Goal: Task Accomplishment & Management: Manage account settings

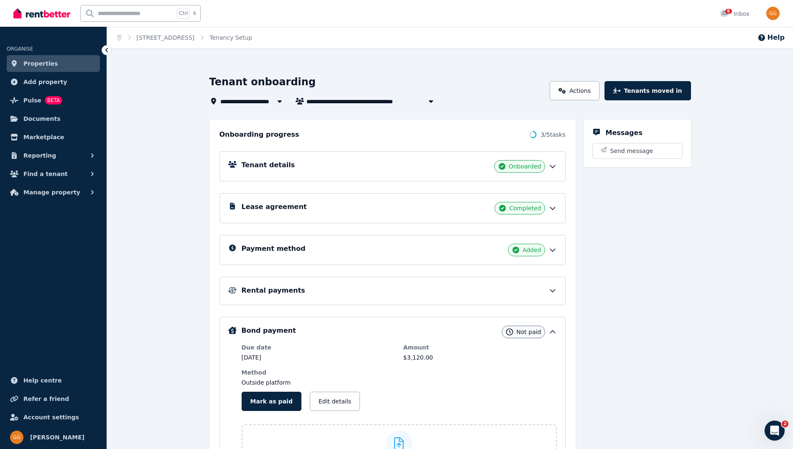
click at [551, 251] on icon at bounding box center [552, 250] width 8 height 8
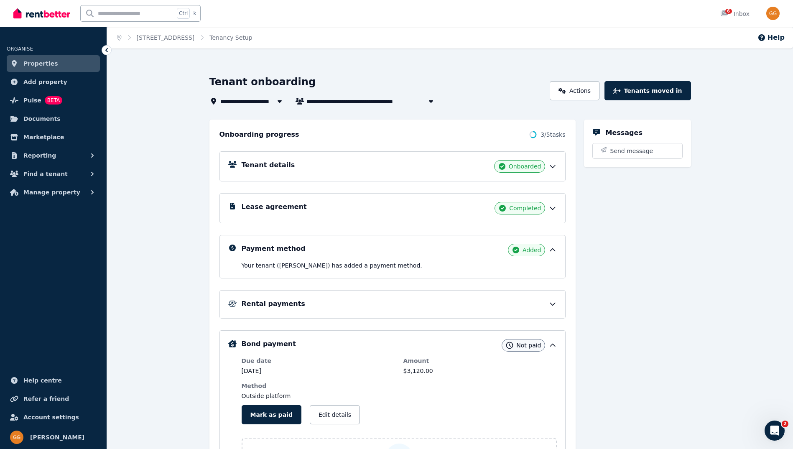
click at [549, 213] on div "Lease agreement Completed" at bounding box center [399, 208] width 315 height 13
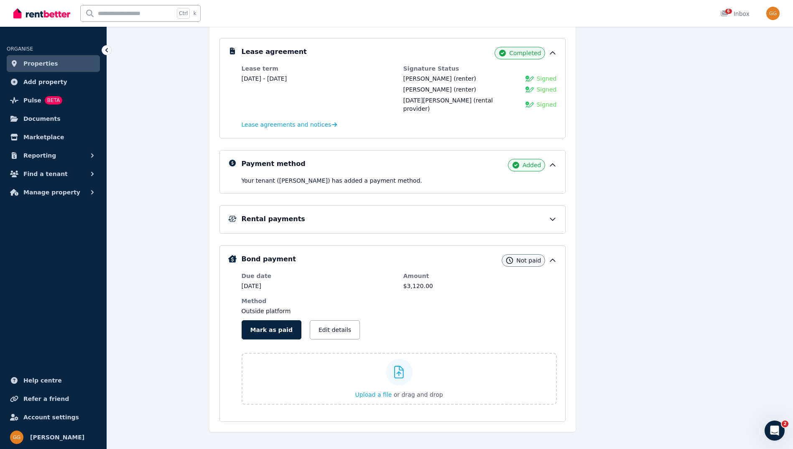
scroll to position [158, 0]
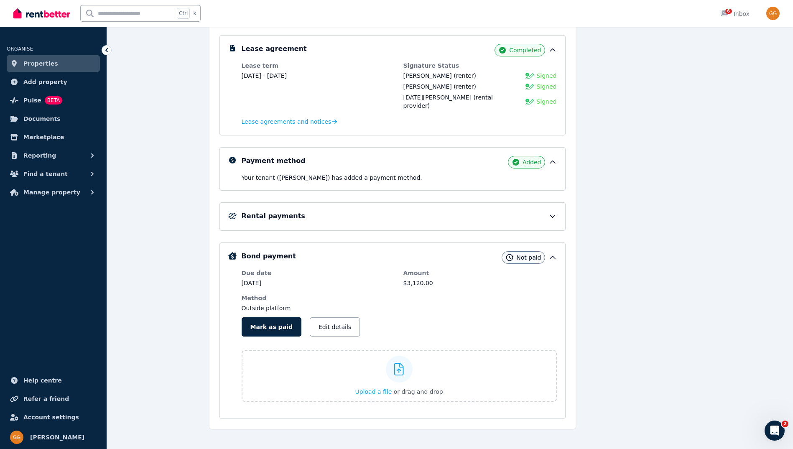
click at [555, 212] on icon at bounding box center [552, 216] width 8 height 8
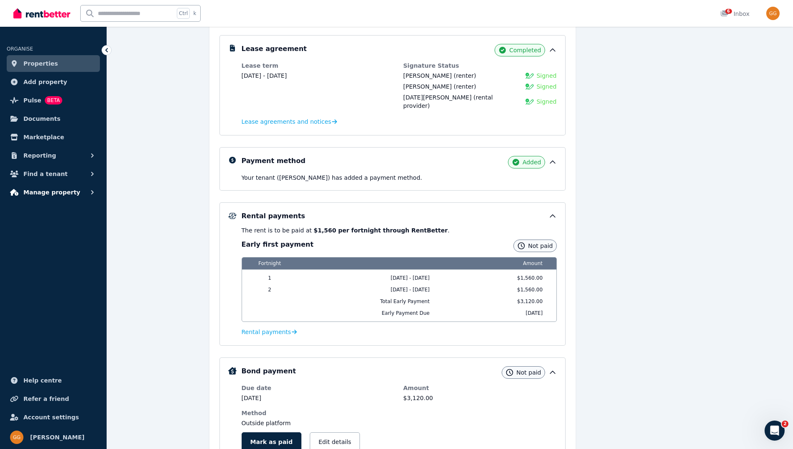
click at [87, 192] on button "Manage property" at bounding box center [53, 192] width 93 height 17
click at [66, 258] on span "Condition reports" at bounding box center [65, 261] width 56 height 10
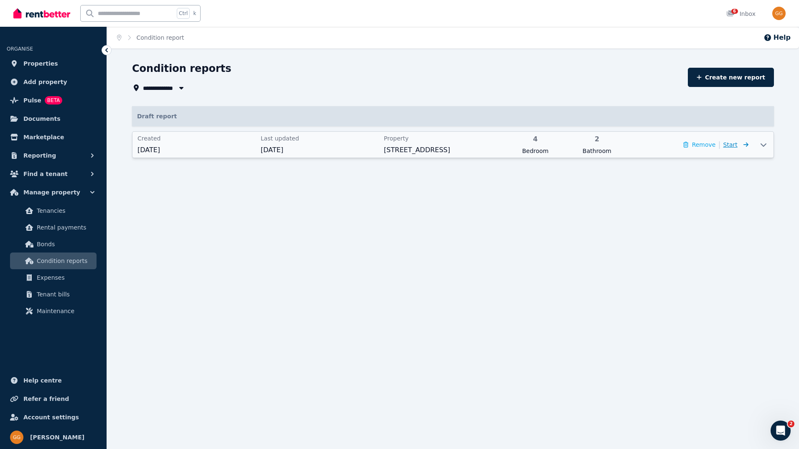
click at [739, 145] on span "Start" at bounding box center [736, 145] width 25 height 10
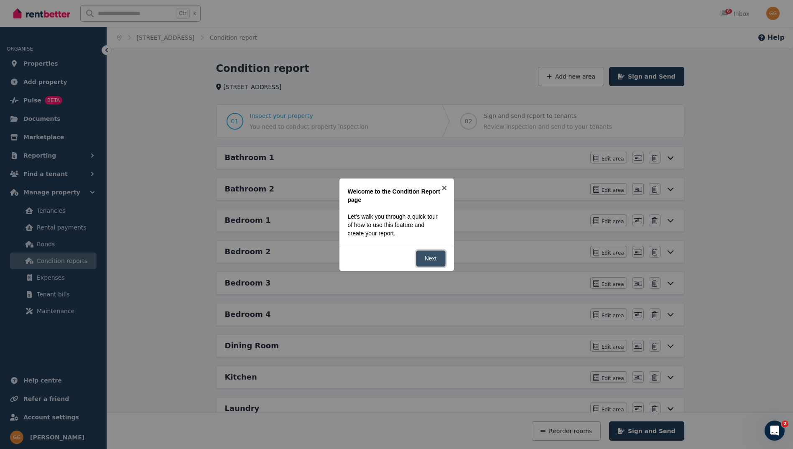
click at [440, 261] on link "Next" at bounding box center [431, 258] width 30 height 16
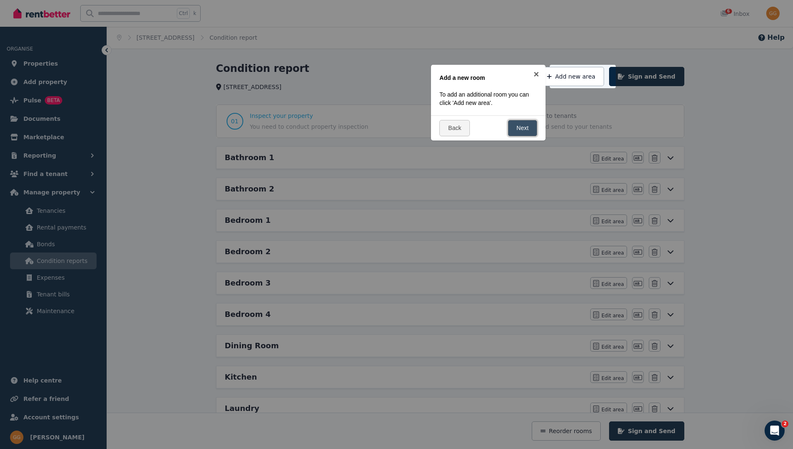
click at [516, 132] on link "Next" at bounding box center [523, 128] width 30 height 16
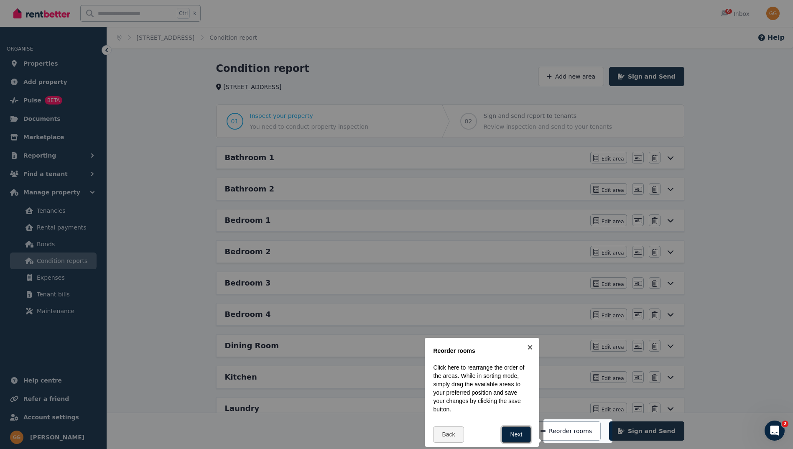
scroll to position [211, 0]
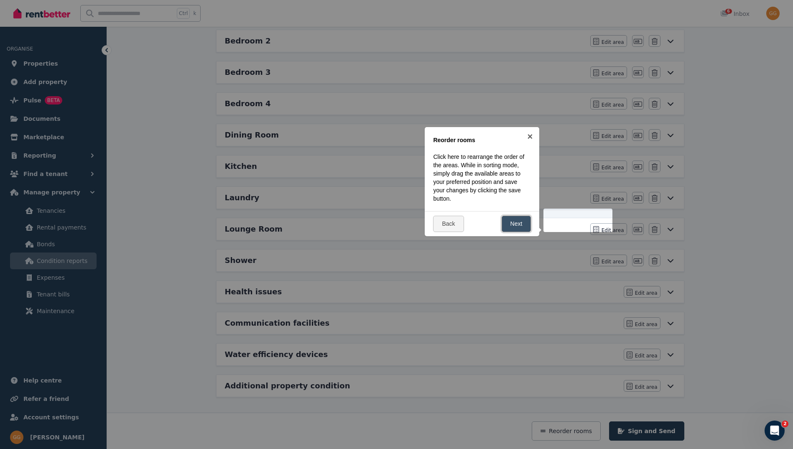
click at [518, 222] on link "Next" at bounding box center [517, 224] width 30 height 16
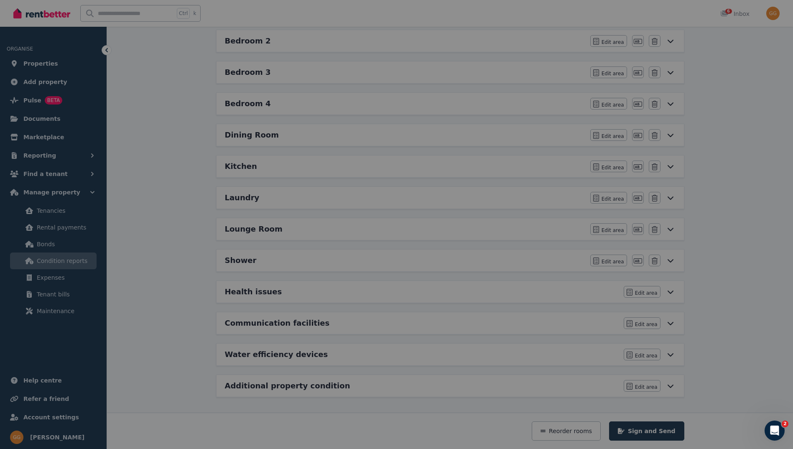
scroll to position [0, 0]
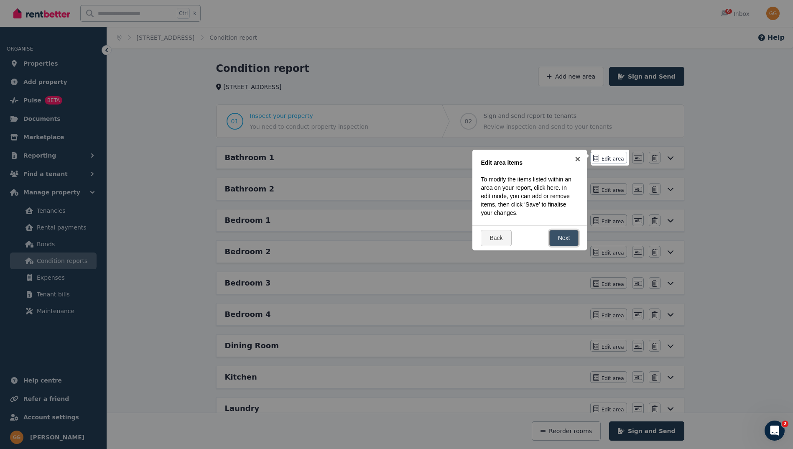
click at [562, 241] on link "Next" at bounding box center [564, 238] width 30 height 16
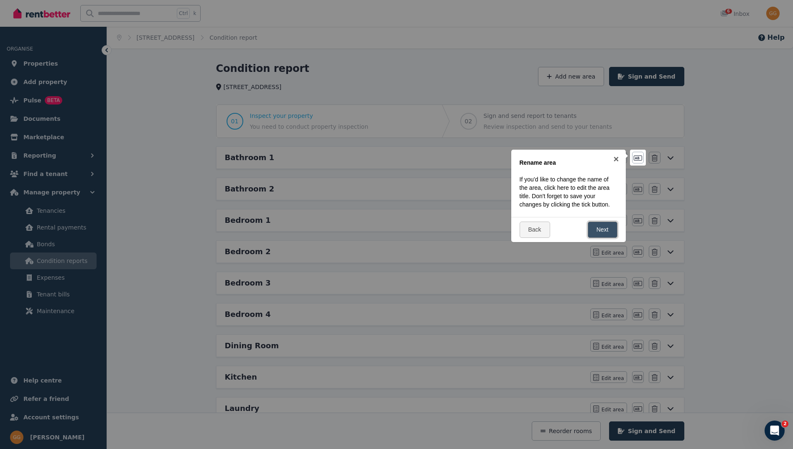
click at [612, 226] on link "Next" at bounding box center [603, 230] width 30 height 16
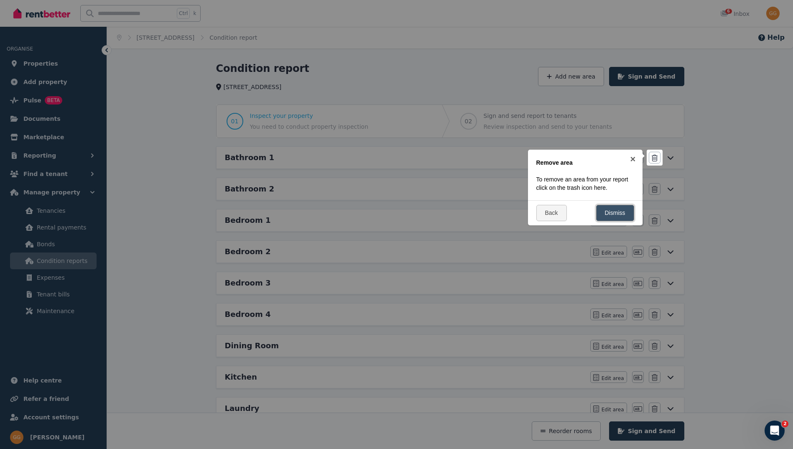
click at [610, 214] on link "Dismiss" at bounding box center [615, 213] width 38 height 16
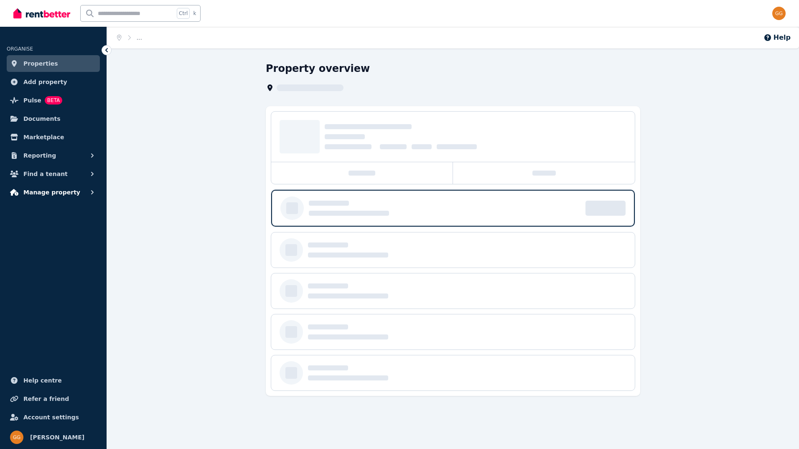
click at [92, 193] on icon "button" at bounding box center [92, 192] width 3 height 4
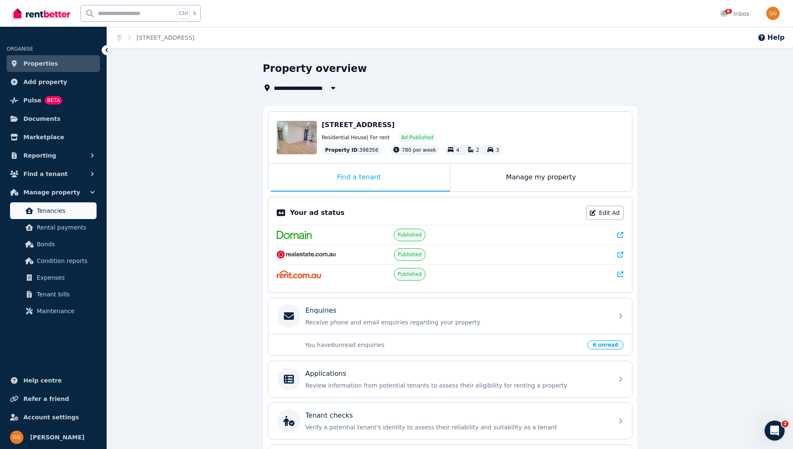
click at [59, 214] on span "Tenancies" at bounding box center [65, 211] width 56 height 10
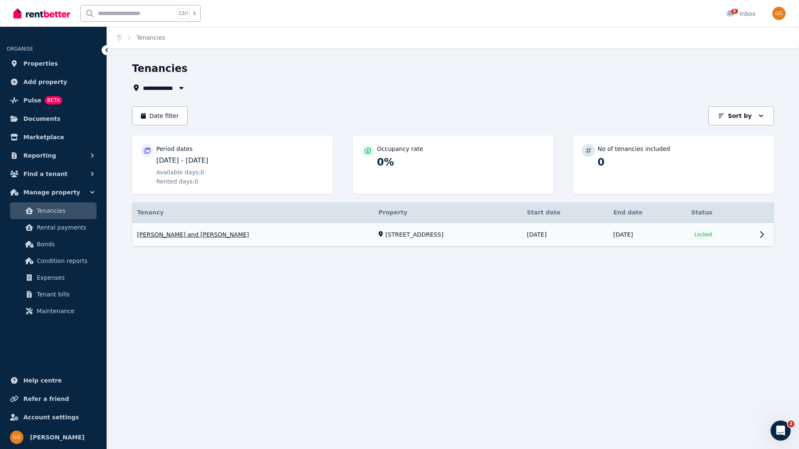
click at [760, 235] on link "View property details" at bounding box center [453, 235] width 642 height 24
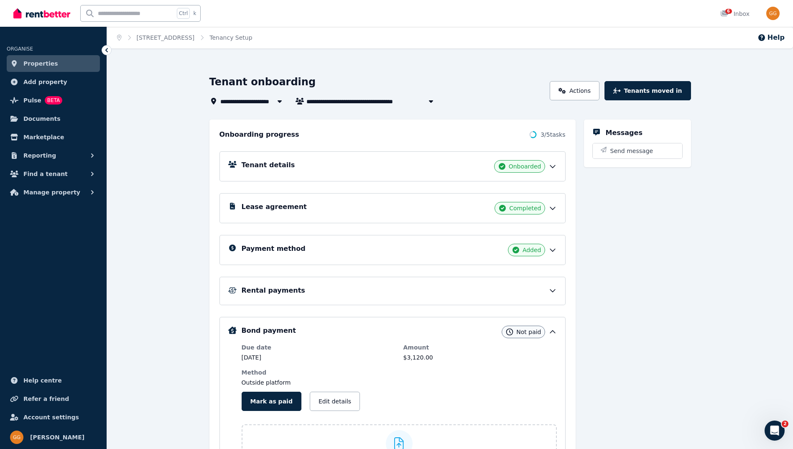
click at [550, 290] on icon at bounding box center [552, 290] width 8 height 8
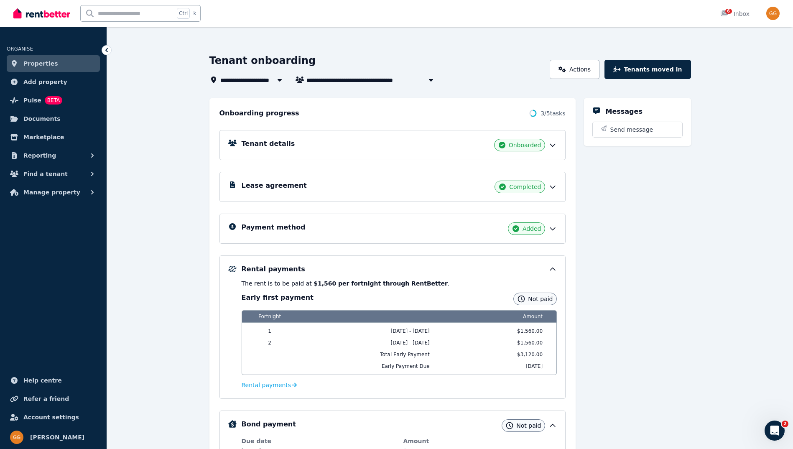
scroll to position [42, 0]
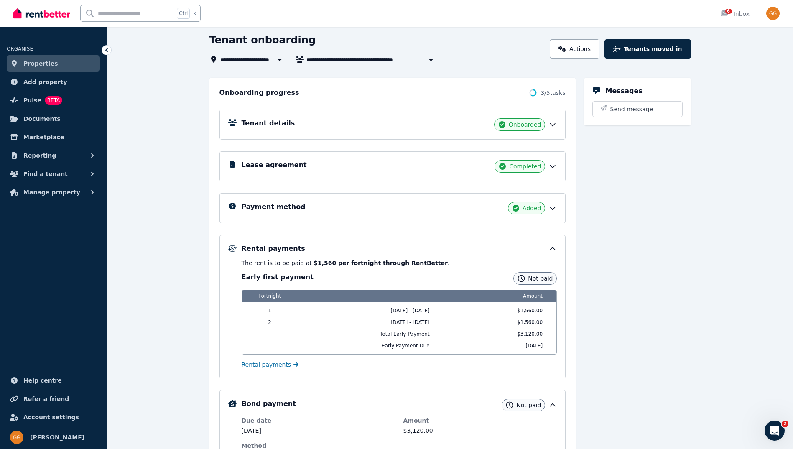
click at [267, 366] on span "Rental payments" at bounding box center [267, 364] width 50 height 8
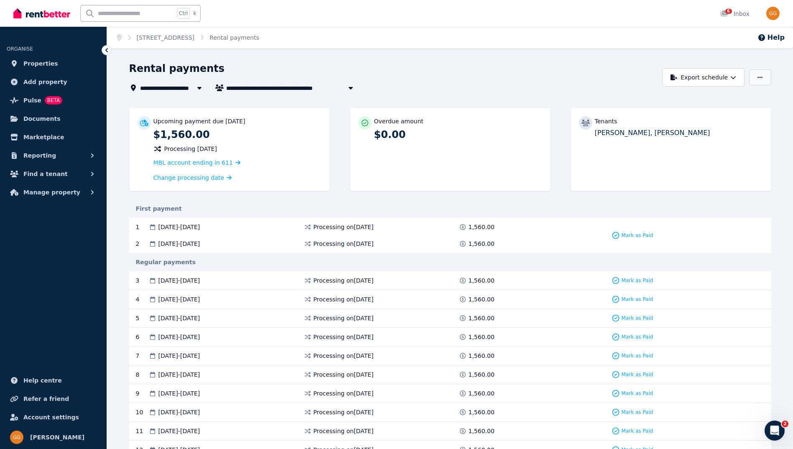
click at [756, 79] on button "button" at bounding box center [760, 77] width 22 height 16
click at [165, 38] on link "[STREET_ADDRESS]" at bounding box center [166, 37] width 58 height 7
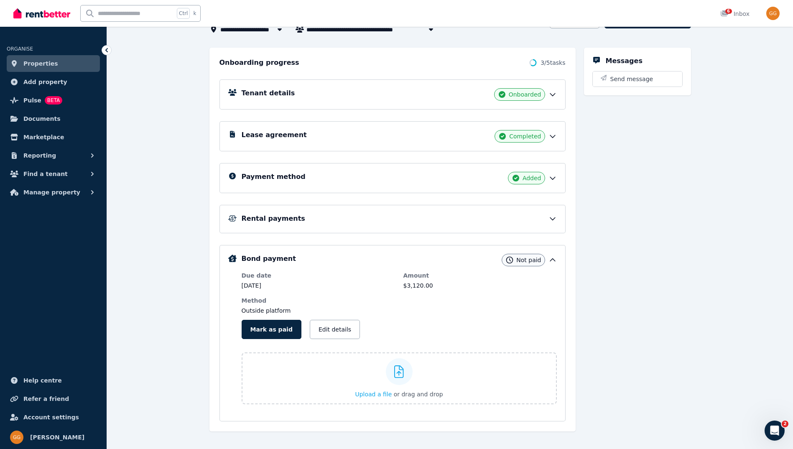
scroll to position [83, 0]
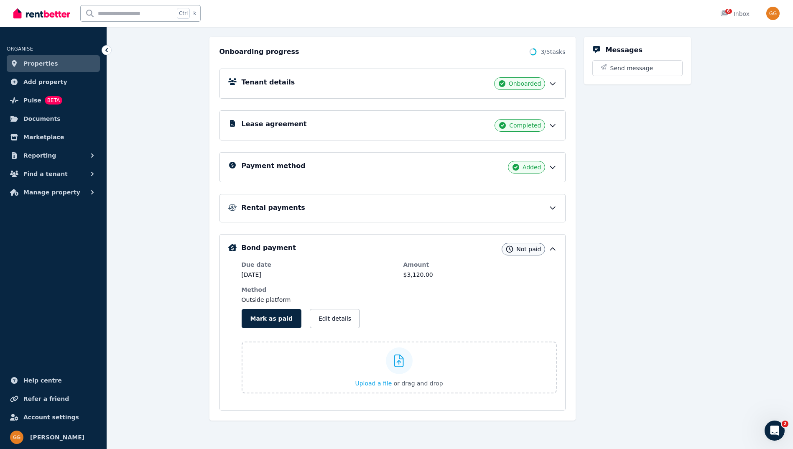
click at [552, 125] on icon at bounding box center [552, 125] width 8 height 8
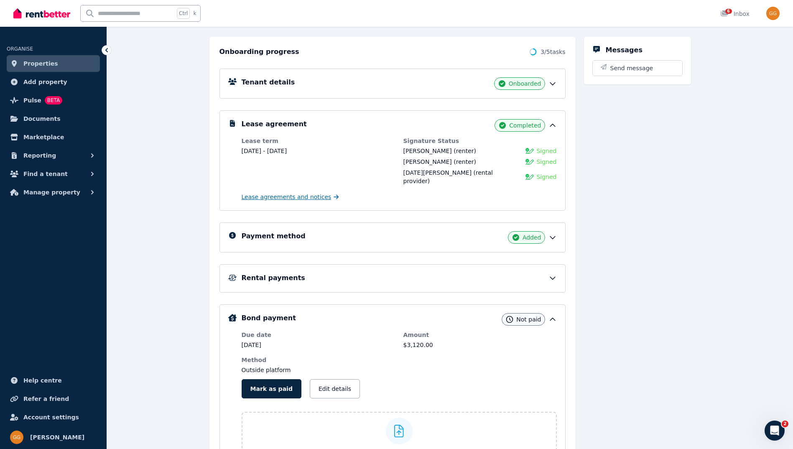
click at [284, 193] on span "Lease agreements and notices" at bounding box center [287, 197] width 90 height 8
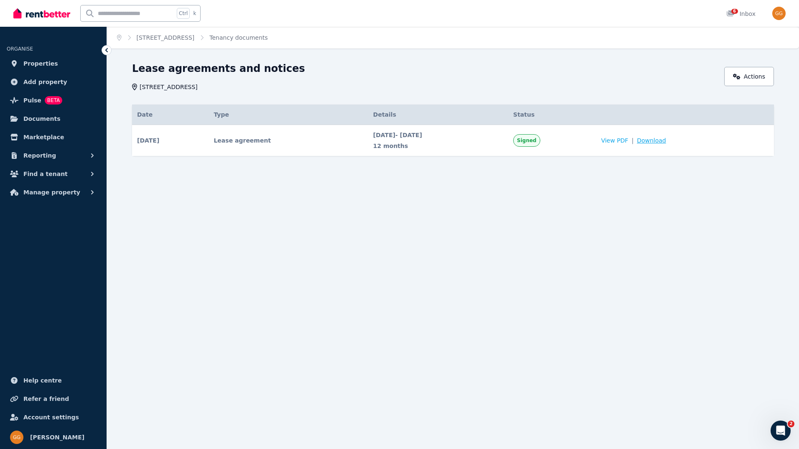
click at [661, 140] on span "Download" at bounding box center [651, 140] width 29 height 8
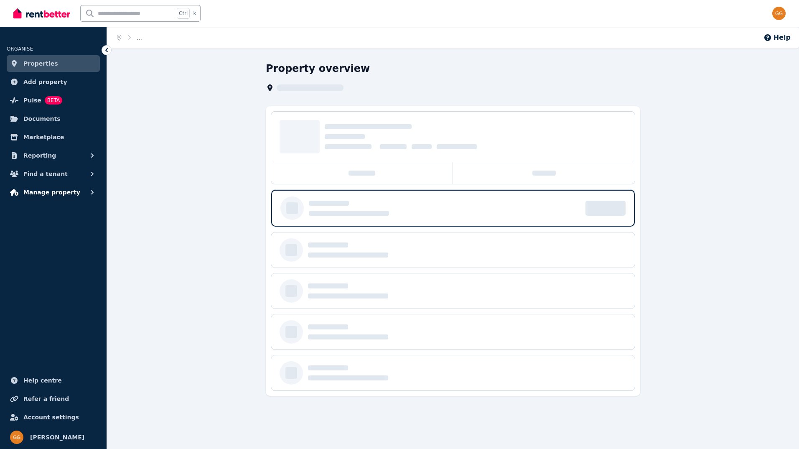
click at [47, 191] on span "Manage property" at bounding box center [51, 192] width 57 height 10
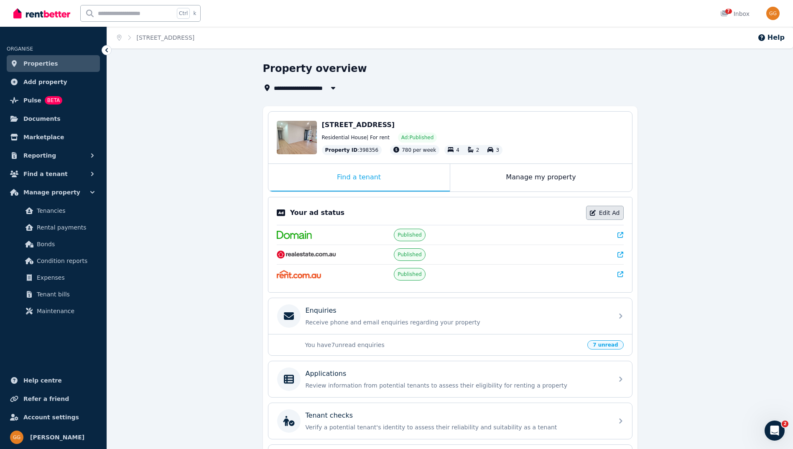
click at [600, 210] on link "Edit Ad" at bounding box center [605, 213] width 38 height 14
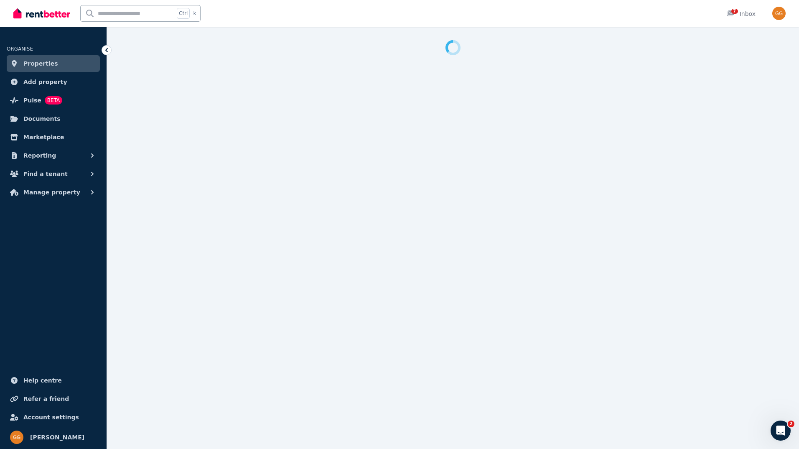
select select "**********"
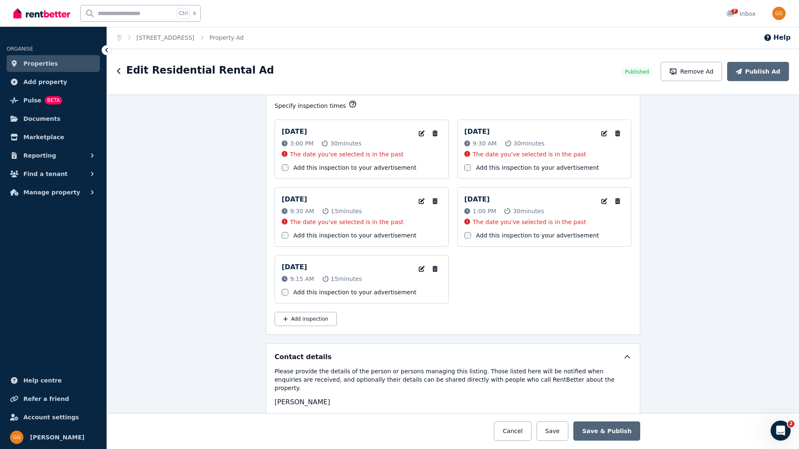
scroll to position [1421, 0]
click at [434, 133] on icon "button" at bounding box center [435, 133] width 5 height 6
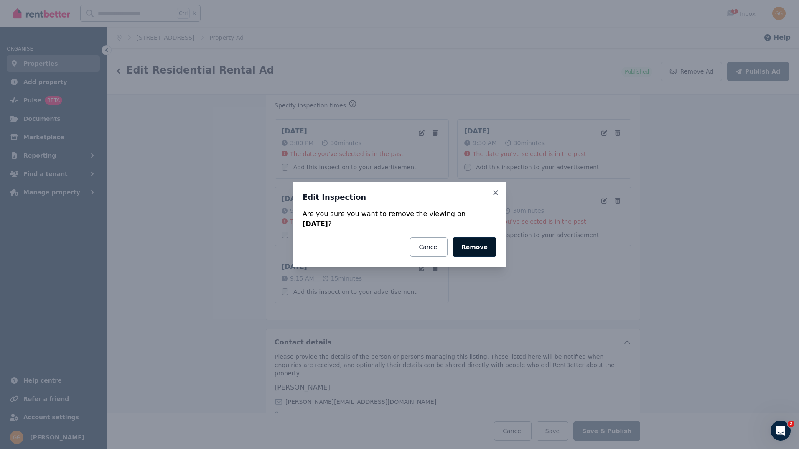
click at [480, 252] on button "Remove" at bounding box center [475, 246] width 44 height 19
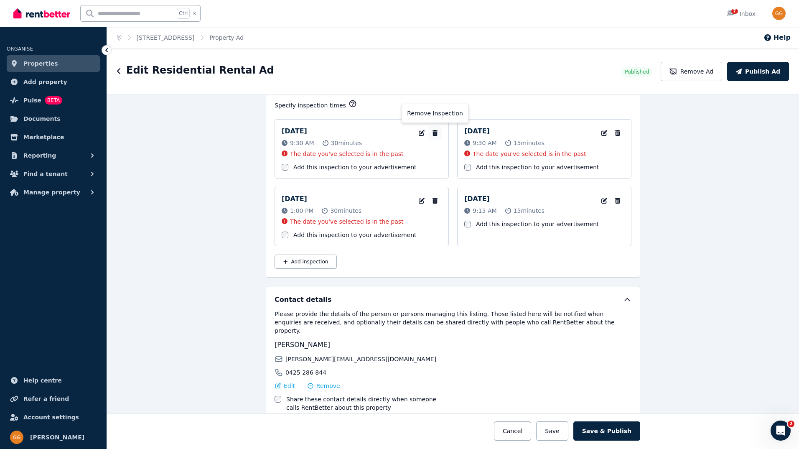
click at [433, 132] on icon "button" at bounding box center [435, 133] width 5 height 6
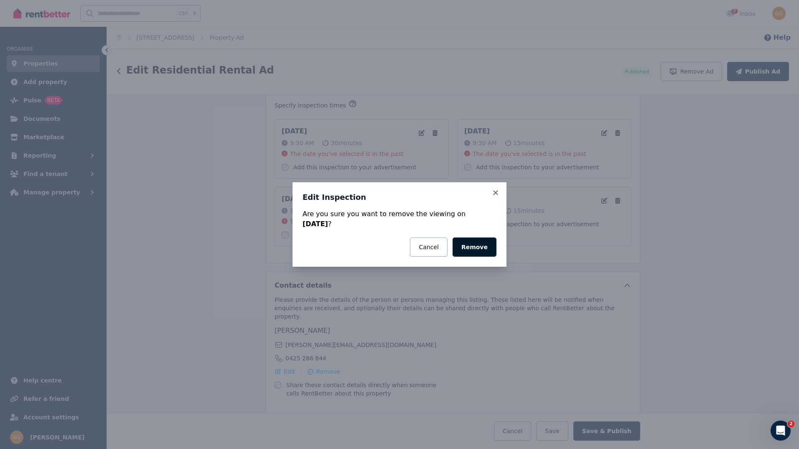
click at [480, 251] on button "Remove" at bounding box center [475, 246] width 44 height 19
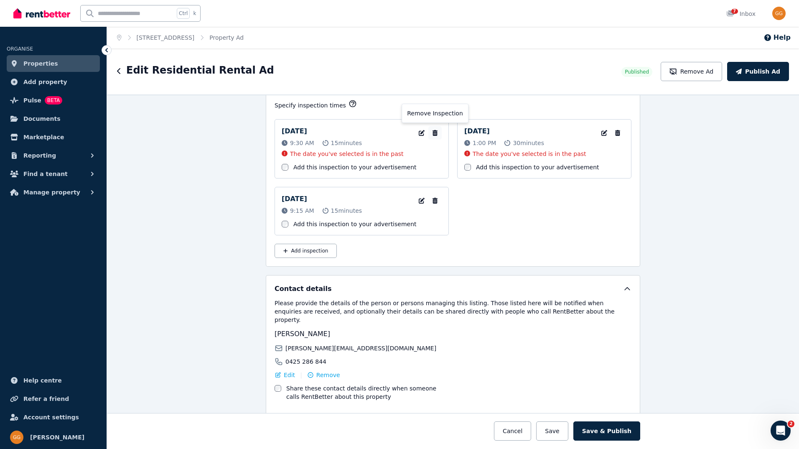
click at [434, 132] on icon "button" at bounding box center [435, 133] width 5 height 6
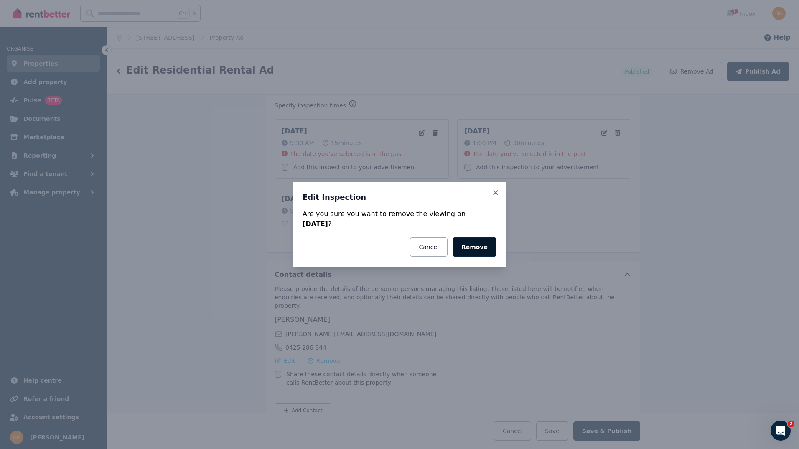
click at [482, 252] on button "Remove" at bounding box center [475, 246] width 44 height 19
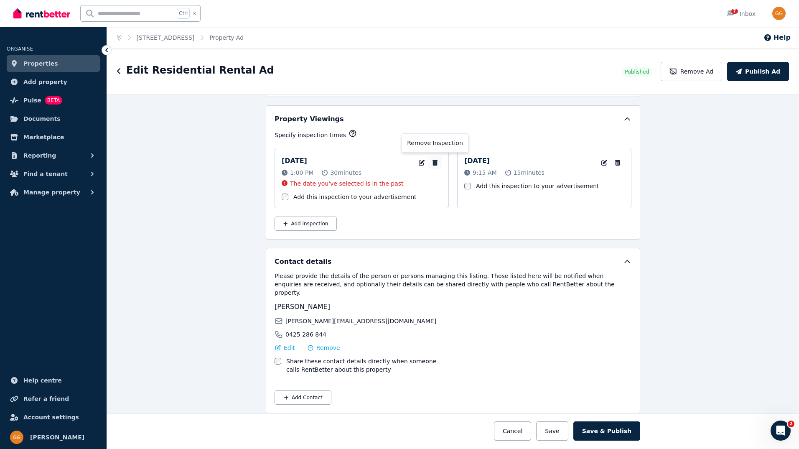
click at [431, 162] on icon "button" at bounding box center [435, 163] width 8 height 6
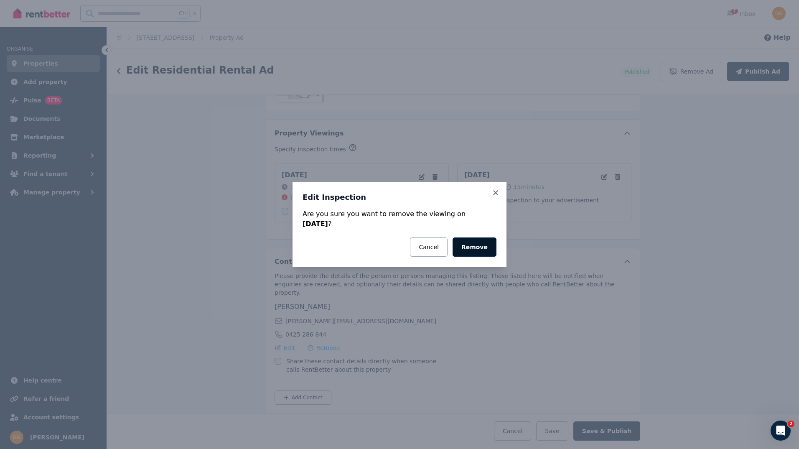
click at [476, 244] on button "Remove" at bounding box center [475, 246] width 44 height 19
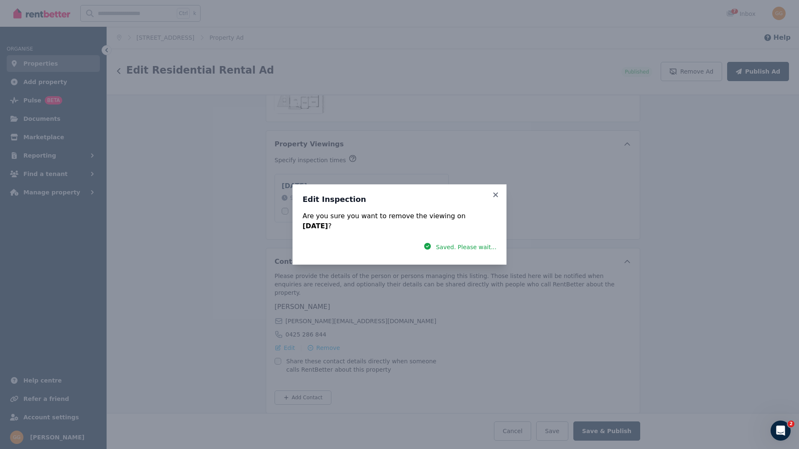
scroll to position [1381, 0]
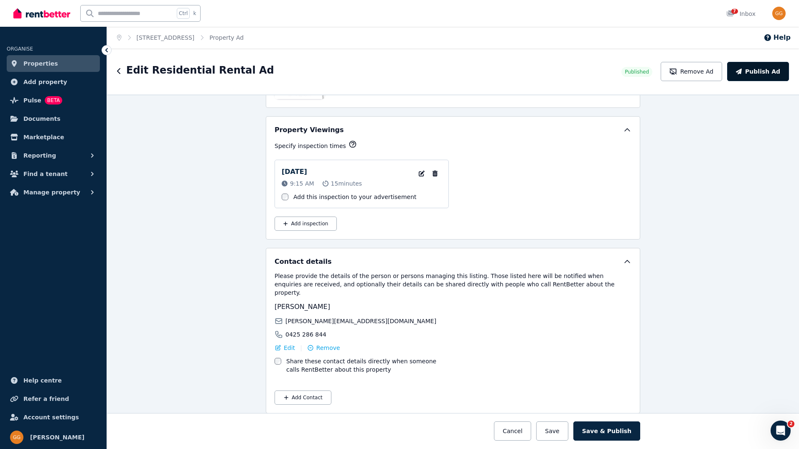
click at [752, 74] on button "Publish Ad" at bounding box center [758, 71] width 62 height 19
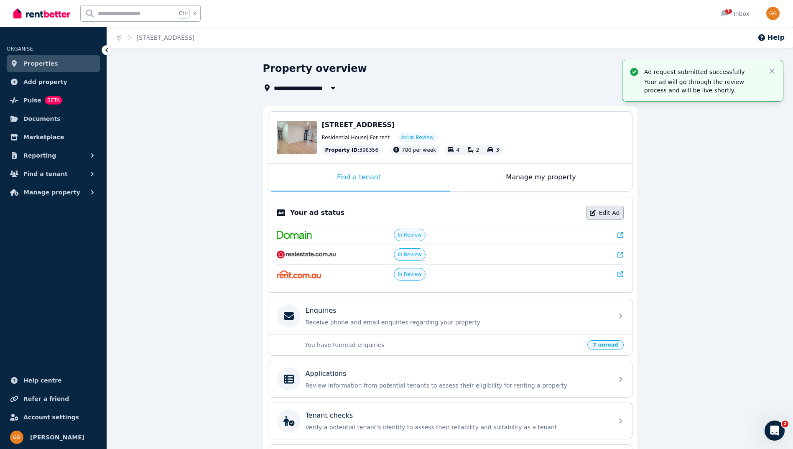
click at [601, 211] on link "Edit Ad" at bounding box center [605, 213] width 38 height 14
select select "**********"
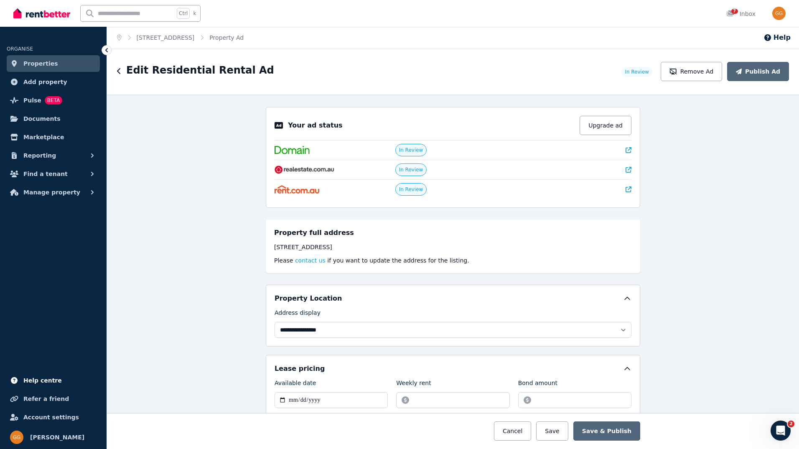
click at [47, 378] on span "Help centre" at bounding box center [42, 380] width 38 height 10
